Goal: Task Accomplishment & Management: Manage account settings

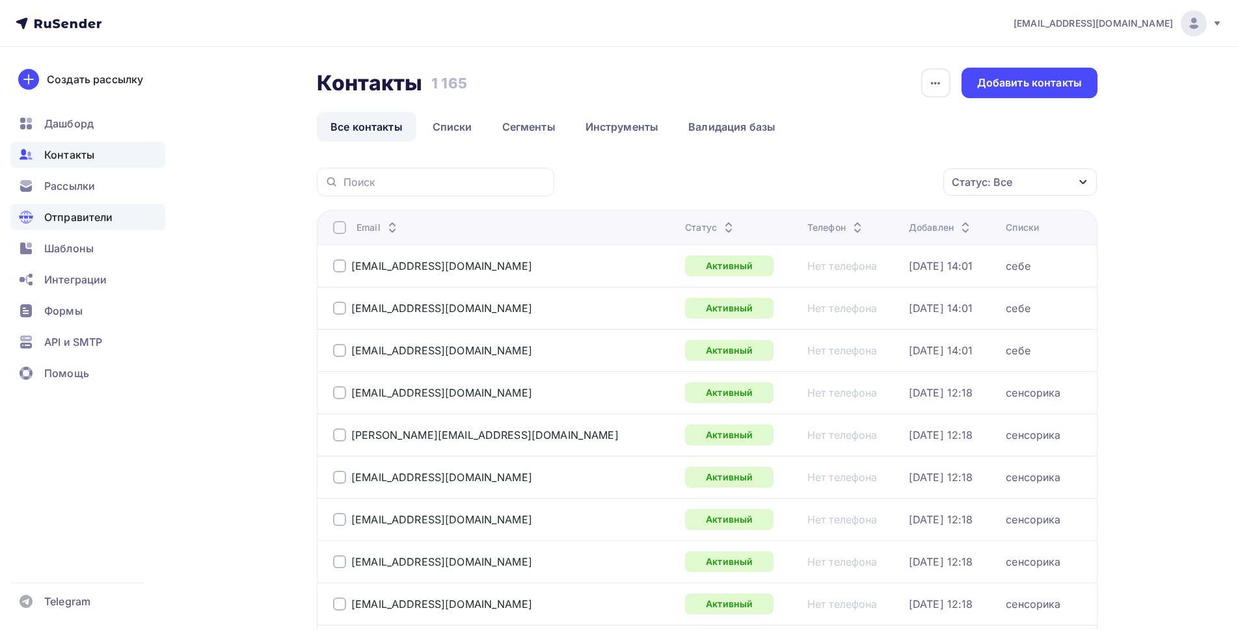
drag, startPoint x: 72, startPoint y: 186, endPoint x: 138, endPoint y: 212, distance: 70.7
click at [72, 186] on span "Рассылки" at bounding box center [69, 186] width 51 height 16
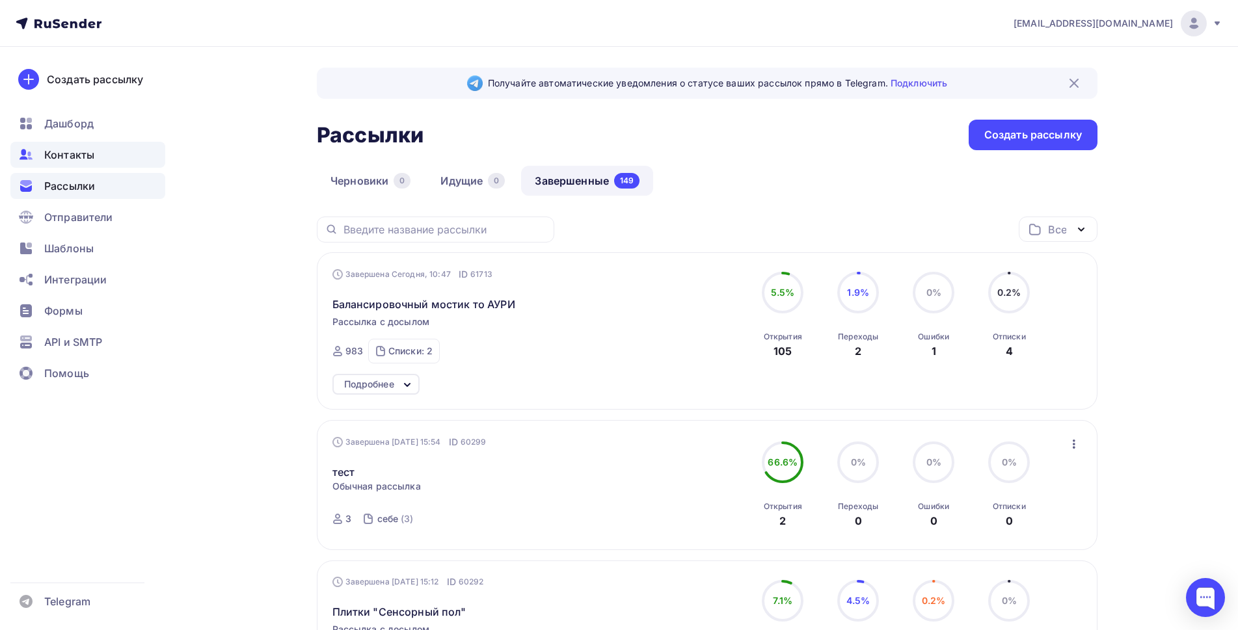
click at [67, 155] on span "Контакты" at bounding box center [69, 155] width 50 height 16
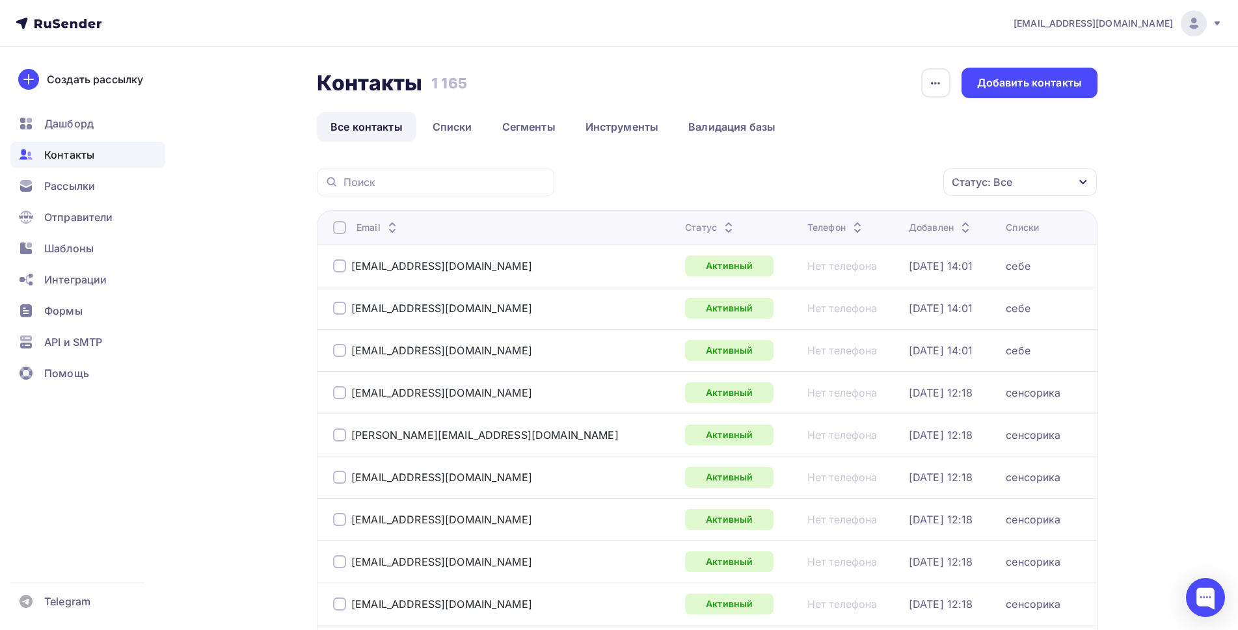
click at [1018, 185] on div "Статус: Все" at bounding box center [1019, 181] width 153 height 27
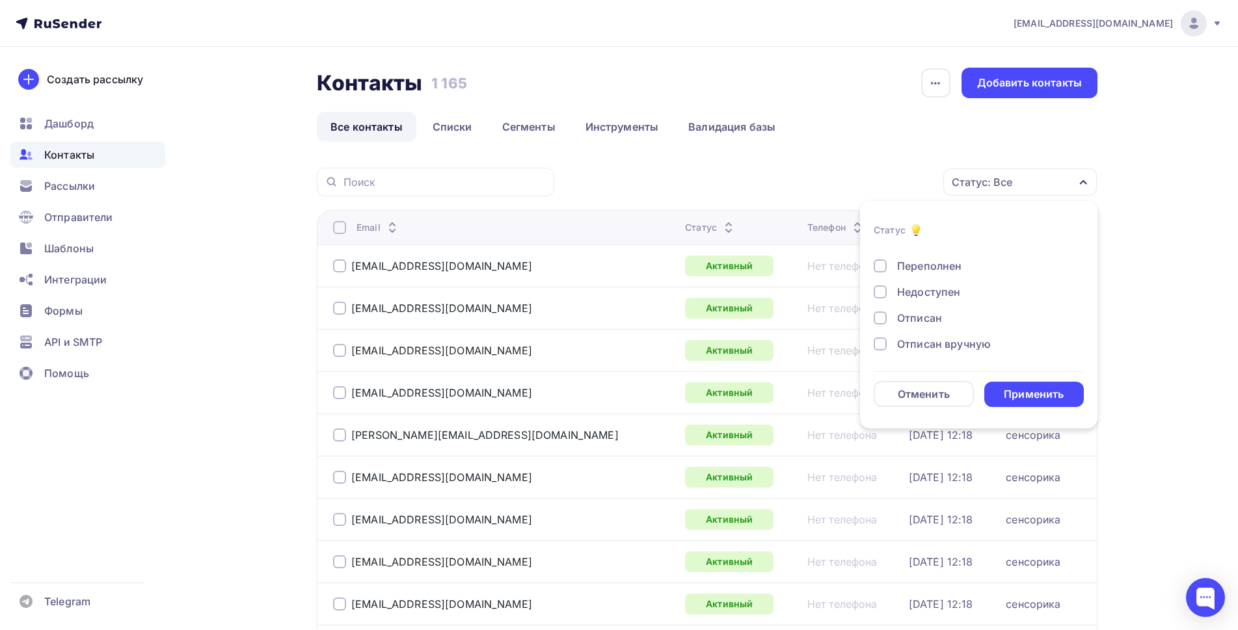
scroll to position [94, 0]
click at [883, 289] on div at bounding box center [879, 292] width 13 height 13
click at [882, 316] on div at bounding box center [879, 318] width 13 height 13
drag, startPoint x: 879, startPoint y: 342, endPoint x: 904, endPoint y: 352, distance: 26.8
click at [879, 343] on div at bounding box center [879, 344] width 13 height 13
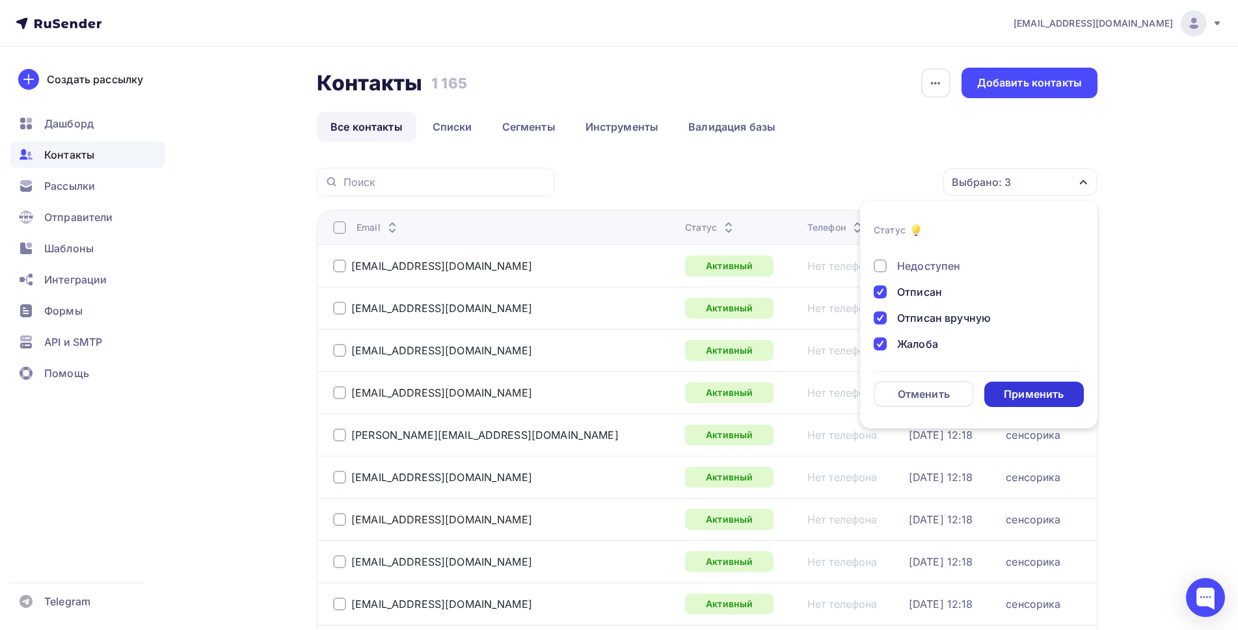
click at [1015, 393] on div "Применить" at bounding box center [1034, 394] width 60 height 15
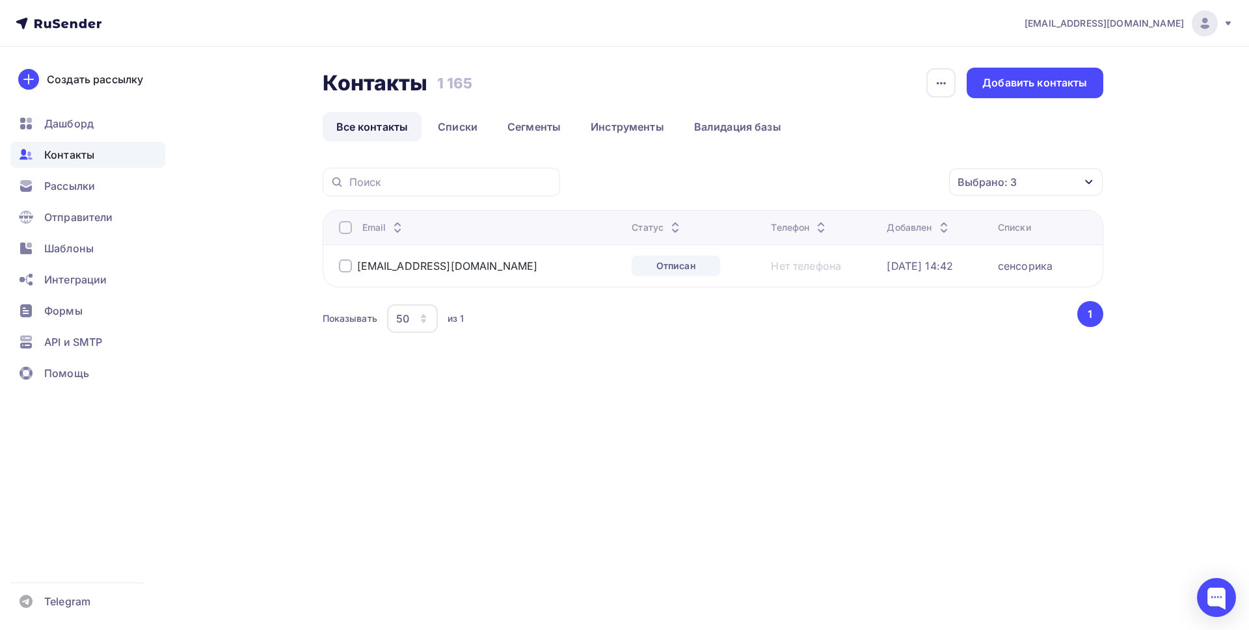
click at [345, 226] on div at bounding box center [345, 227] width 13 height 13
click at [918, 185] on icon "button" at bounding box center [922, 182] width 16 height 16
click at [815, 276] on div "Удалить" at bounding box center [803, 273] width 43 height 16
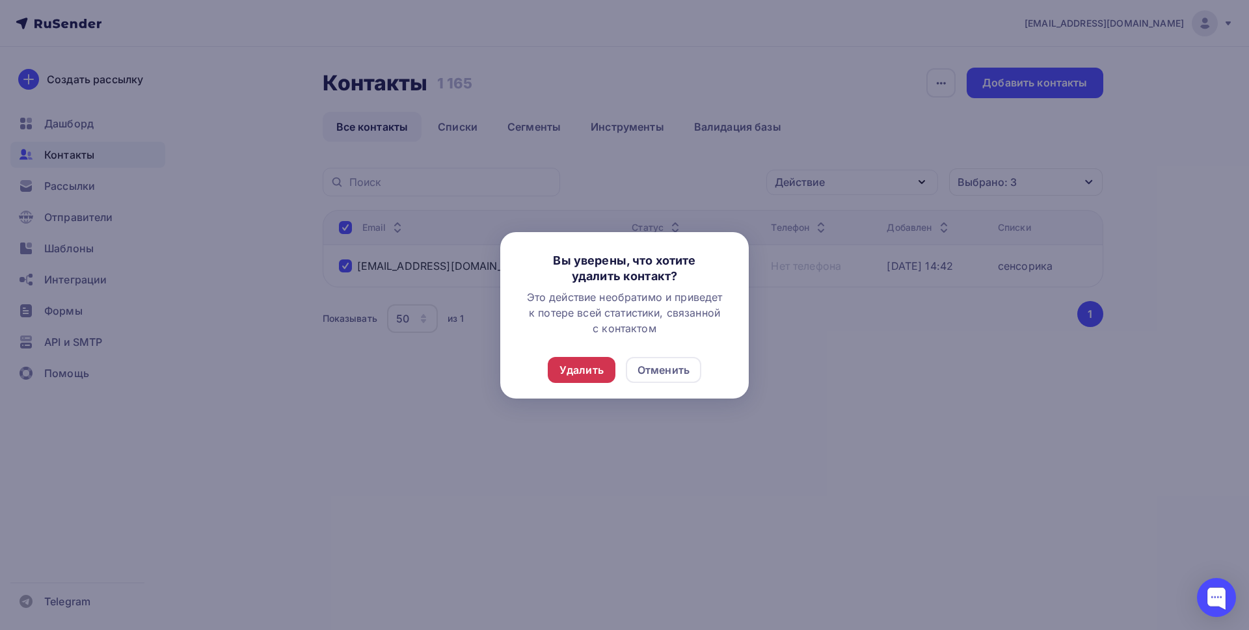
click at [587, 367] on div "Удалить" at bounding box center [581, 370] width 44 height 16
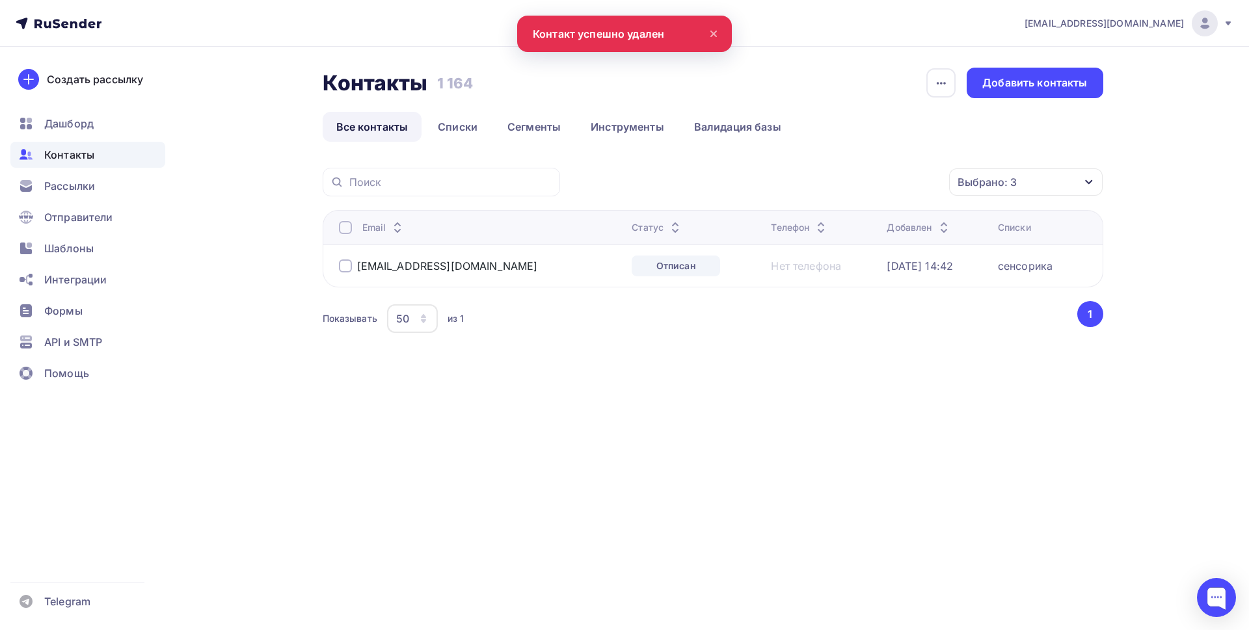
click at [709, 33] on icon at bounding box center [714, 34] width 16 height 16
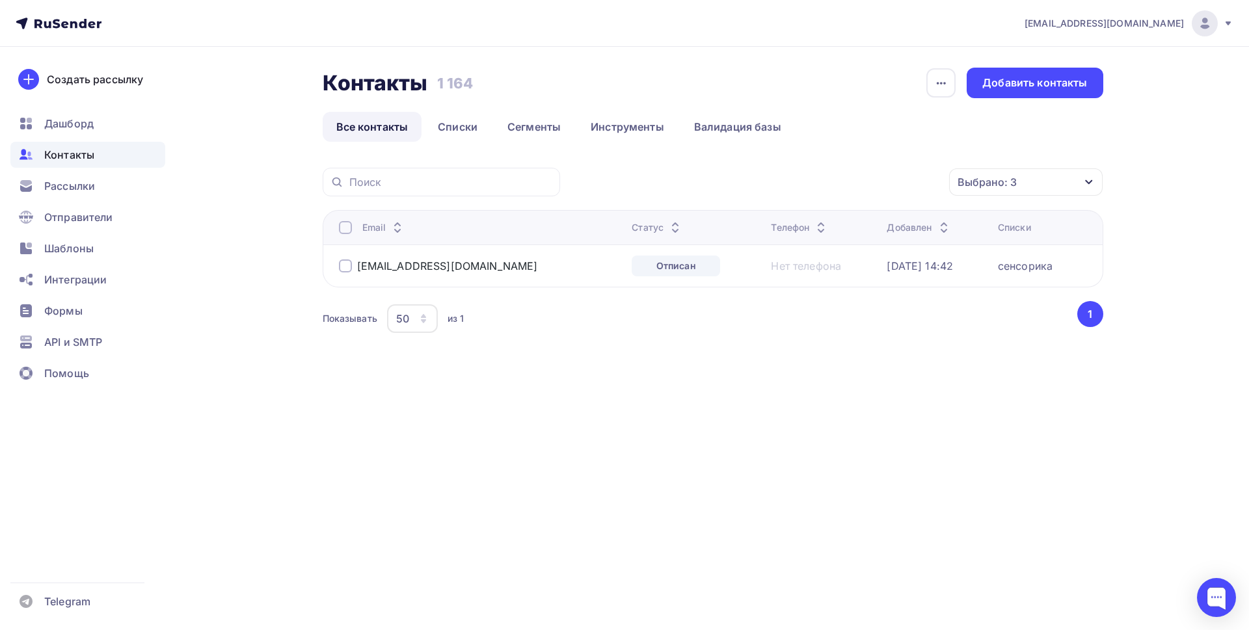
click at [347, 226] on div at bounding box center [345, 227] width 13 height 13
click at [341, 268] on div at bounding box center [345, 265] width 13 height 13
click at [851, 185] on div "Действие" at bounding box center [852, 182] width 172 height 25
click at [810, 272] on div "Удалить" at bounding box center [803, 273] width 43 height 16
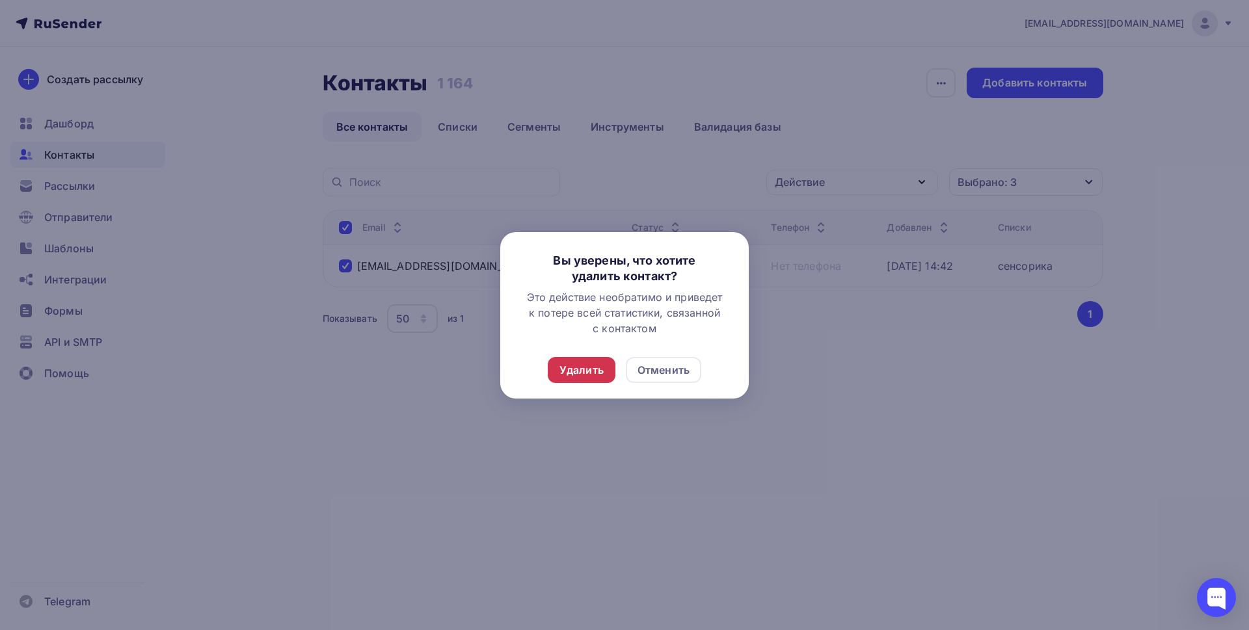
click at [585, 369] on div "Удалить" at bounding box center [581, 370] width 44 height 16
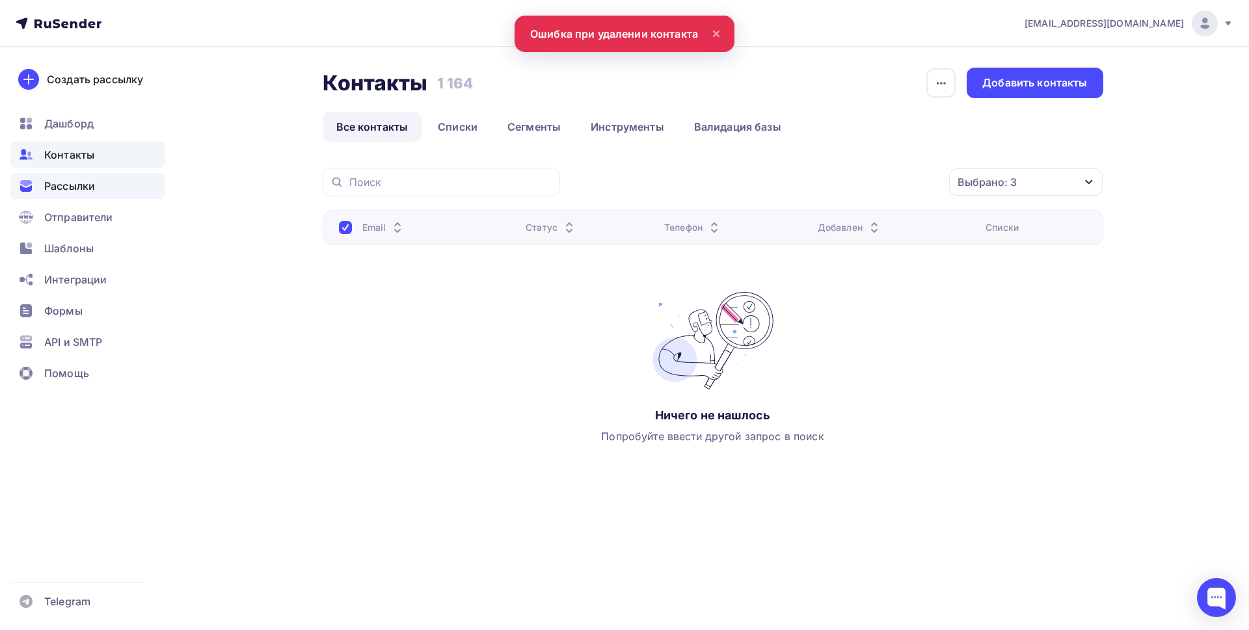
click at [68, 189] on span "Рассылки" at bounding box center [69, 186] width 51 height 16
